Goal: Information Seeking & Learning: Learn about a topic

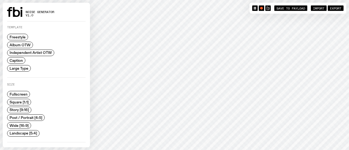
click at [313, 7] on span "Import" at bounding box center [318, 8] width 11 height 4
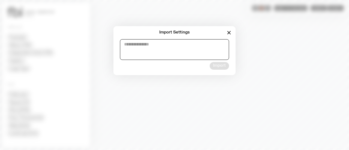
click at [148, 49] on textarea at bounding box center [174, 49] width 109 height 21
paste textarea "**********"
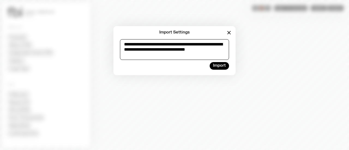
scroll to position [3, 0]
type textarea "**********"
click at [222, 66] on button "Import" at bounding box center [218, 66] width 19 height 8
type input "**"
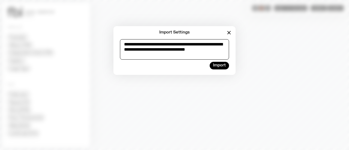
type input "****"
type input "*"
type input "***"
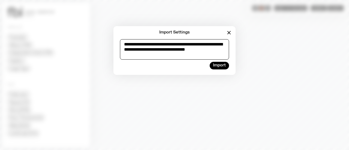
type input "***"
type input "*"
type input "***"
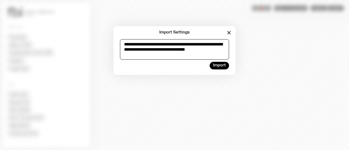
type input "*****"
type input "*******"
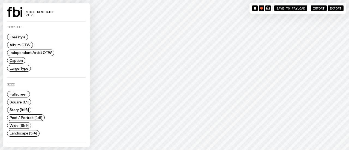
click at [287, 6] on span "Save to Payload" at bounding box center [290, 8] width 29 height 4
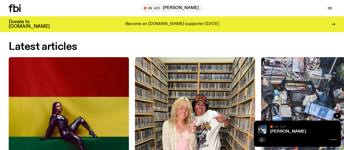
scroll to position [704, 0]
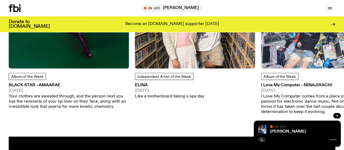
click at [25, 79] on span "Album of the Week" at bounding box center [27, 77] width 32 height 4
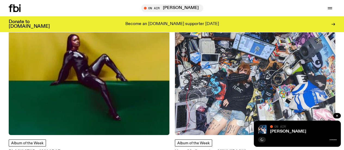
scroll to position [106, 0]
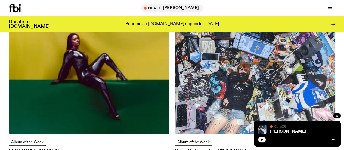
click at [61, 44] on img at bounding box center [89, 53] width 161 height 161
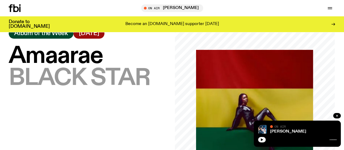
scroll to position [53, 0]
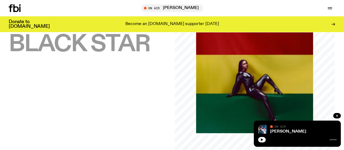
click at [336, 115] on icon "button" at bounding box center [337, 115] width 3 height 3
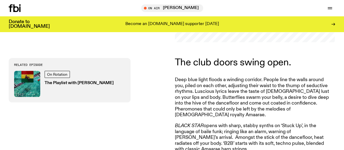
scroll to position [134, 0]
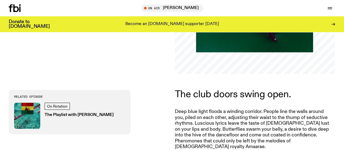
click at [241, 97] on p "The club doors swing open." at bounding box center [253, 94] width 157 height 9
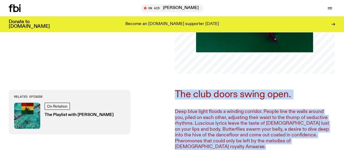
drag, startPoint x: 241, startPoint y: 97, endPoint x: 236, endPoint y: 123, distance: 26.6
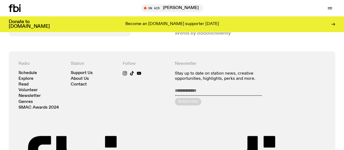
scroll to position [297, 0]
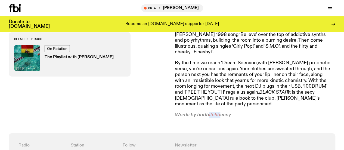
drag, startPoint x: 217, startPoint y: 114, endPoint x: 203, endPoint y: 103, distance: 17.4
click at [203, 103] on div "The club doors swing open. Deep blue light floods a winding corridor. People li…" at bounding box center [172, 22] width 344 height 222
click at [203, 103] on article "The club doors swing open. Deep blue light floods a winding corridor. People li…" at bounding box center [253, 22] width 157 height 192
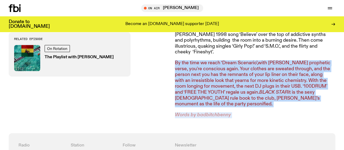
drag, startPoint x: 203, startPoint y: 103, endPoint x: 199, endPoint y: 82, distance: 21.6
click at [199, 82] on article "The club doors swing open. Deep blue light floods a winding corridor. People li…" at bounding box center [253, 22] width 157 height 192
click at [199, 82] on p "By the time we reach ‘Dream Scenario’,with Charlie Wilson’s prophetic verse, yo…" at bounding box center [253, 83] width 157 height 47
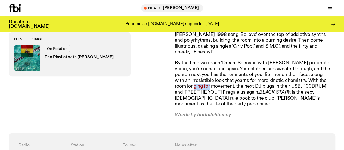
click at [199, 82] on p "By the time we reach ‘Dream Scenario’,with Charlie Wilson’s prophetic verse, yo…" at bounding box center [253, 83] width 157 height 47
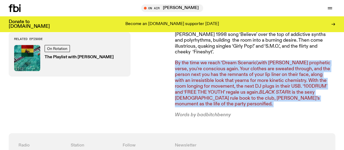
click at [199, 82] on p "By the time we reach ‘Dream Scenario’,with Charlie Wilson’s prophetic verse, yo…" at bounding box center [253, 83] width 157 height 47
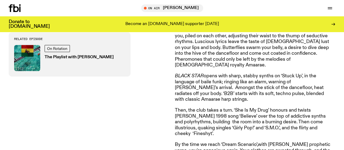
click at [199, 82] on p "BLACK STAR opens with sharp, stabby synths on ‘Stuck Up’, in the language of ba…" at bounding box center [253, 87] width 157 height 29
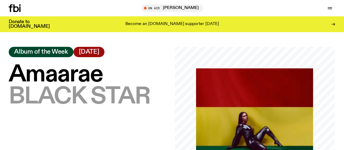
scroll to position [0, 0]
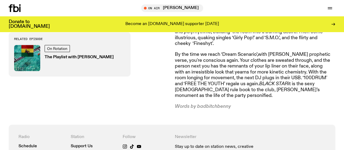
scroll to position [297, 0]
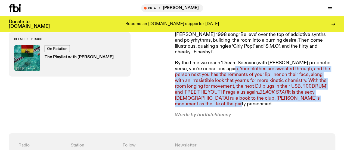
drag, startPoint x: 228, startPoint y: 62, endPoint x: 227, endPoint y: 96, distance: 34.3
click at [227, 96] on p "By the time we reach ‘Dream Scenario’,with Charlie Wilson’s prophetic verse, yo…" at bounding box center [253, 83] width 157 height 47
click at [227, 97] on p "By the time we reach ‘Dream Scenario’,with Charlie Wilson’s prophetic verse, yo…" at bounding box center [253, 83] width 157 height 47
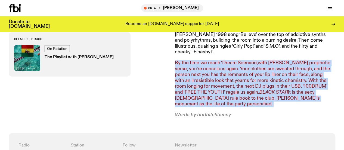
click at [227, 97] on p "By the time we reach ‘Dream Scenario’,with Charlie Wilson’s prophetic verse, yo…" at bounding box center [253, 83] width 157 height 47
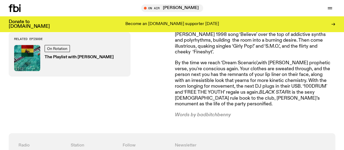
click at [266, 111] on div "The club doors swing open. Deep blue light floods a winding corridor. People li…" at bounding box center [172, 22] width 344 height 222
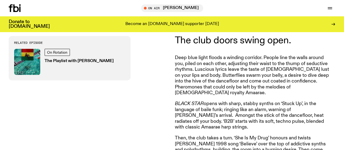
scroll to position [189, 0]
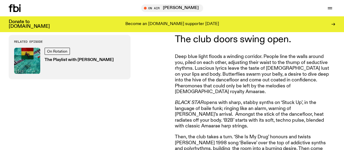
click at [208, 80] on p "Deep blue light floods a winding corridor. People line the walls around you, pi…" at bounding box center [253, 74] width 157 height 41
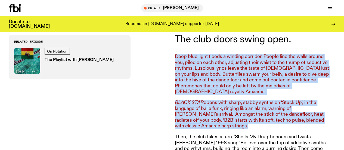
drag, startPoint x: 208, startPoint y: 80, endPoint x: 203, endPoint y: 103, distance: 23.7
click at [204, 102] on article "The club doors swing open. Deep blue light floods a winding corridor. People li…" at bounding box center [253, 131] width 157 height 192
click at [203, 103] on em "BLACK STAR" at bounding box center [189, 102] width 29 height 5
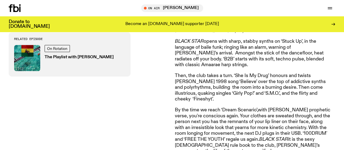
scroll to position [298, 0]
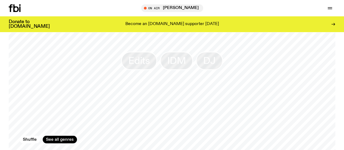
scroll to position [649, 0]
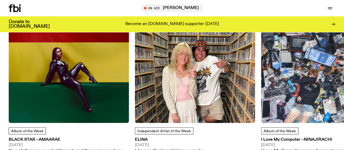
click at [31, 133] on span "Album of the Week" at bounding box center [27, 131] width 32 height 4
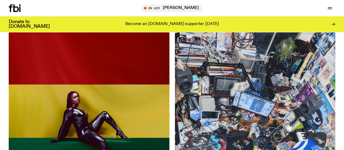
scroll to position [46, 0]
